Goal: Information Seeking & Learning: Learn about a topic

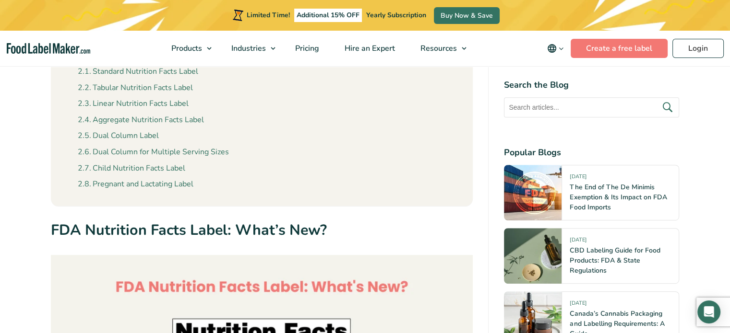
scroll to position [432, 0]
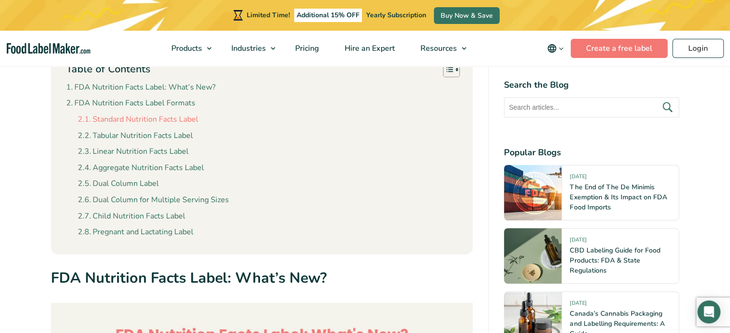
click at [165, 121] on link "Standard Nutrition Facts Label" at bounding box center [138, 120] width 120 height 12
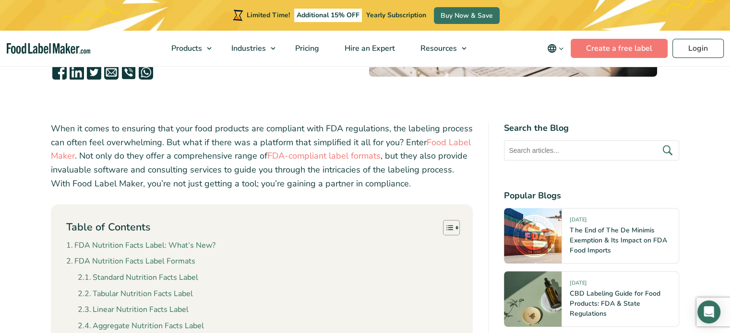
scroll to position [335, 0]
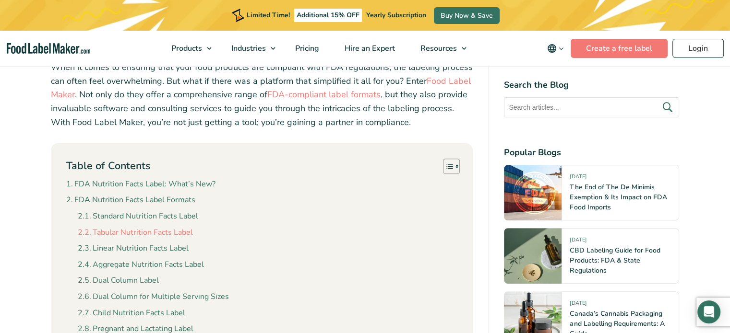
click at [181, 232] on link "Tabular Nutrition Facts Label" at bounding box center [135, 233] width 115 height 12
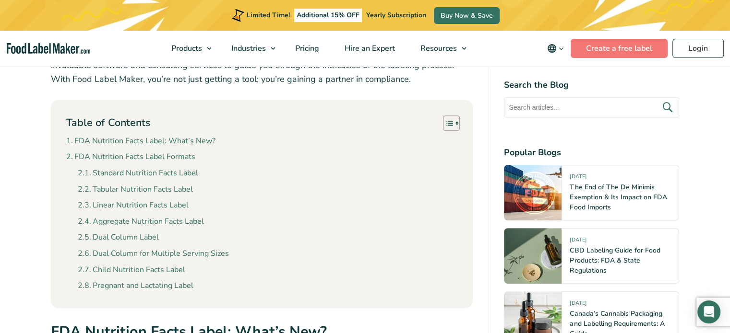
scroll to position [393, 0]
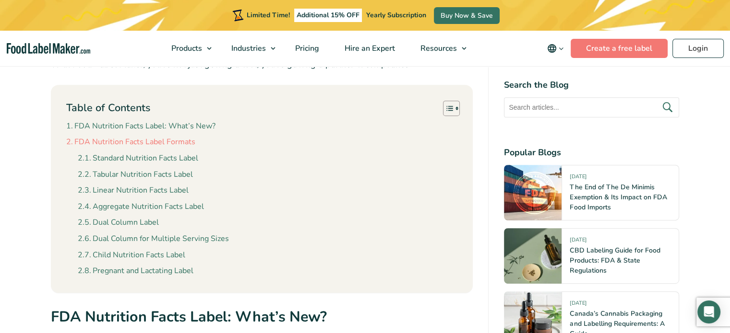
click at [187, 139] on link "FDA Nutrition Facts Label Formats" at bounding box center [130, 142] width 129 height 12
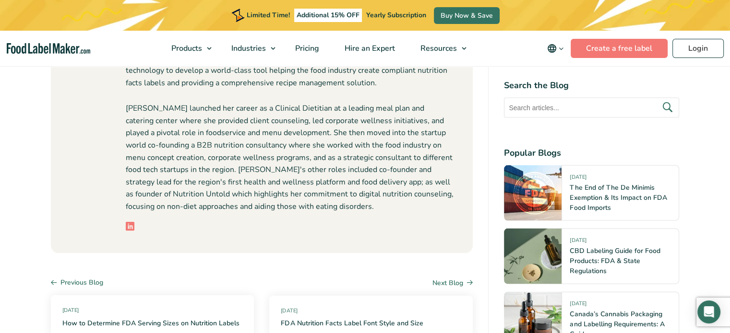
scroll to position [5672, 0]
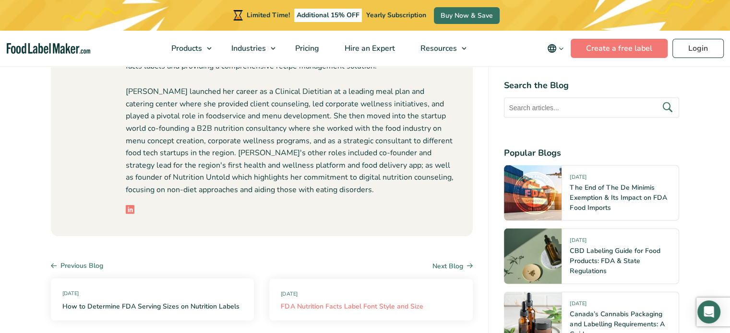
click at [341, 302] on link "FDA Nutrition Facts Label Font Style and Size" at bounding box center [352, 307] width 142 height 10
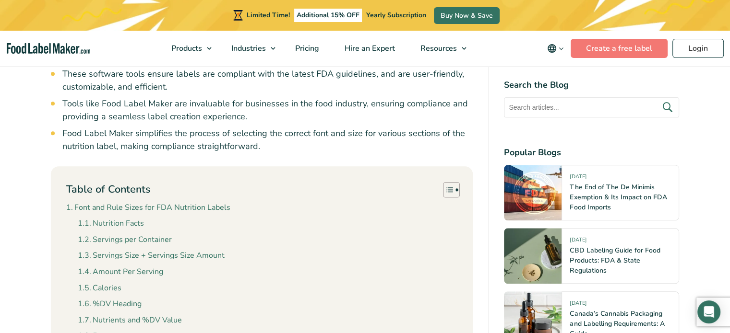
scroll to position [1007, 0]
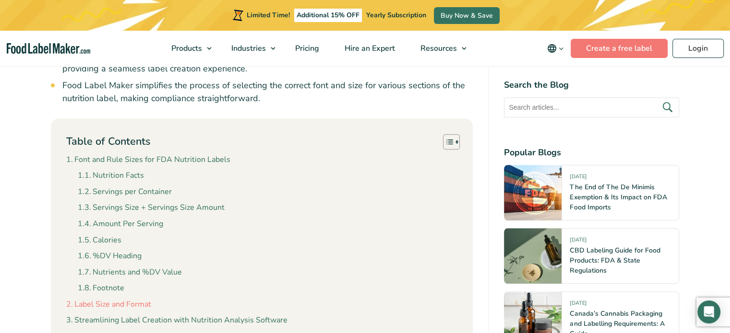
click at [142, 299] on link "Label Size and Format" at bounding box center [108, 305] width 85 height 12
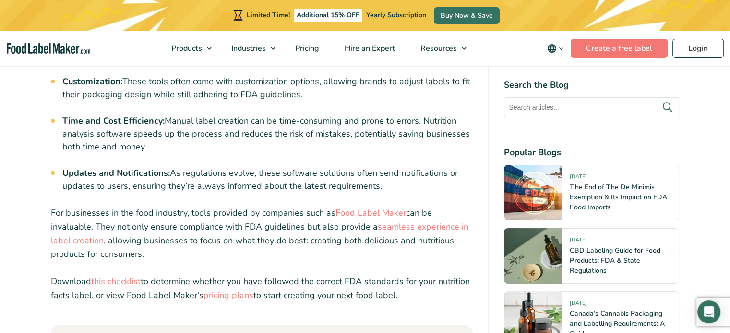
scroll to position [3675, 0]
click at [130, 275] on link "this checklist" at bounding box center [115, 281] width 49 height 12
